Goal: Task Accomplishment & Management: Manage account settings

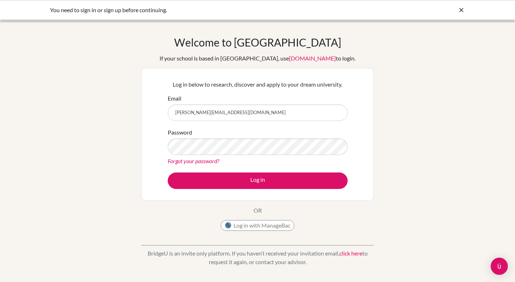
click at [210, 187] on button "Log in" at bounding box center [258, 180] width 180 height 16
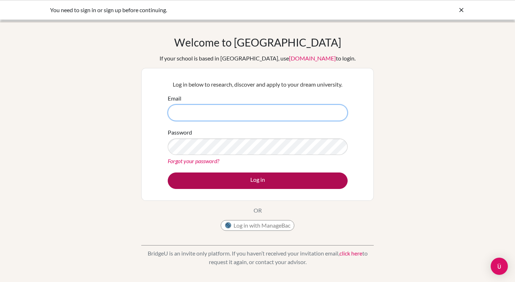
type input "[PERSON_NAME][EMAIL_ADDRESS][DOMAIN_NAME]"
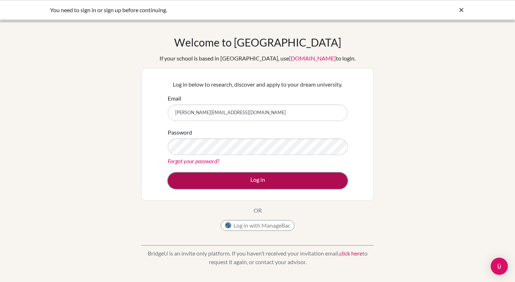
click at [209, 179] on button "Log in" at bounding box center [258, 180] width 180 height 16
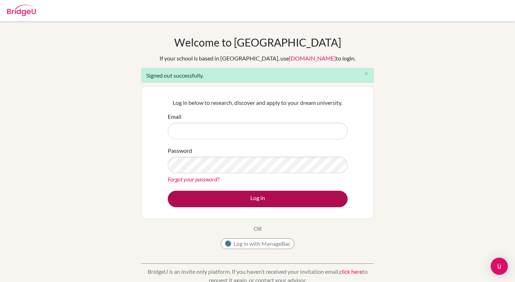
type input "[PERSON_NAME][EMAIL_ADDRESS][DOMAIN_NAME]"
click at [195, 203] on button "Log in" at bounding box center [258, 198] width 180 height 16
